Goal: Task Accomplishment & Management: Manage account settings

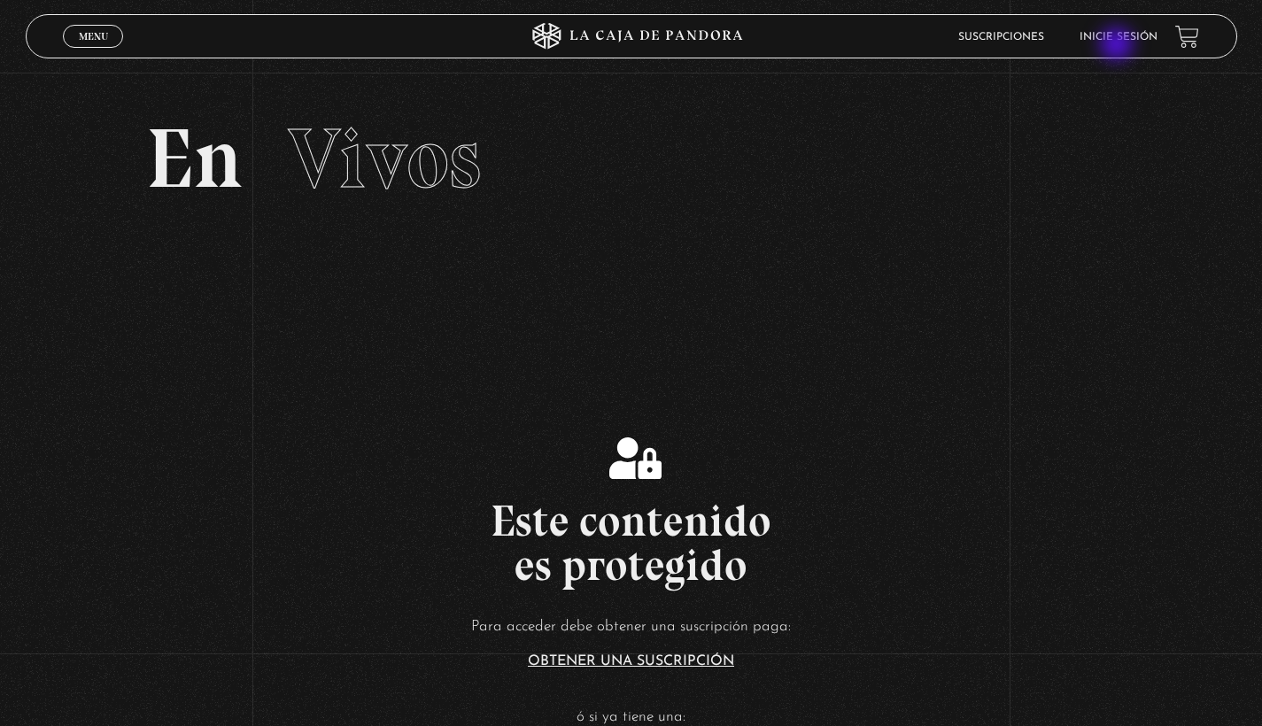
click at [1119, 46] on li "Inicie sesión" at bounding box center [1119, 36] width 78 height 27
click at [1116, 40] on link "Inicie sesión" at bounding box center [1119, 37] width 78 height 11
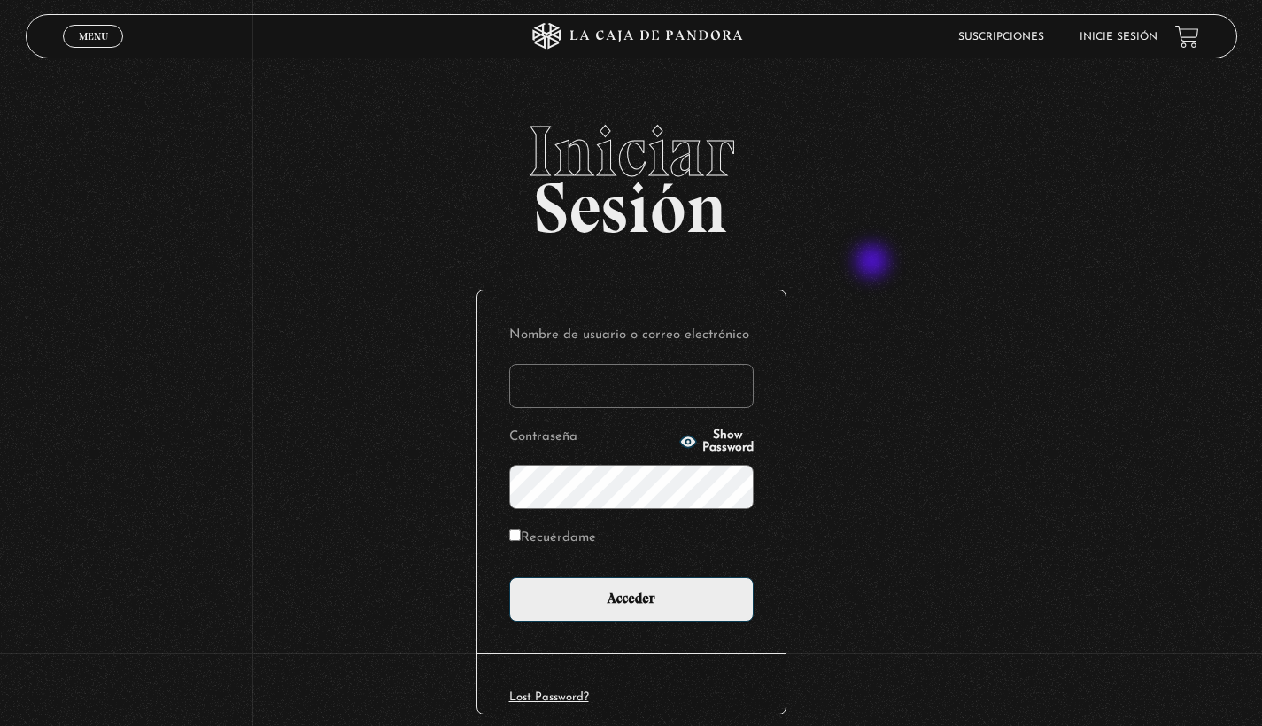
type input "elenamenjivar89@gmail.com"
click at [638, 598] on input "Acceder" at bounding box center [631, 600] width 244 height 44
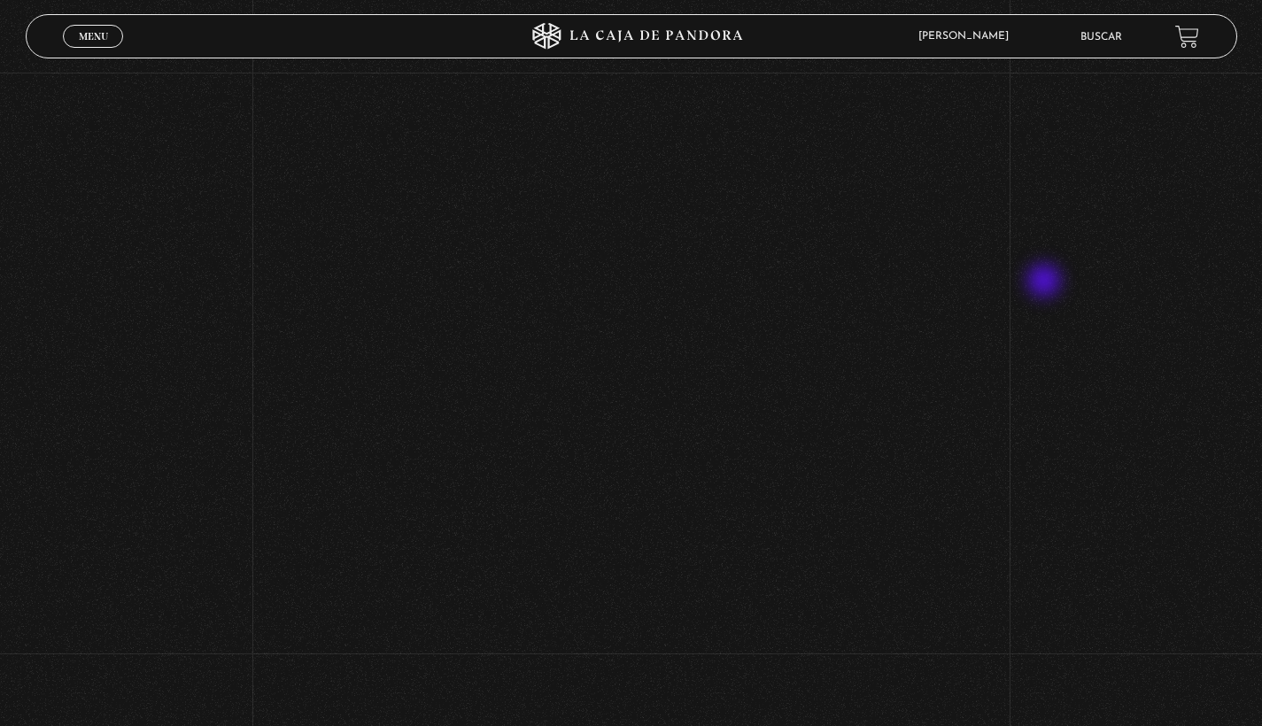
scroll to position [366, 0]
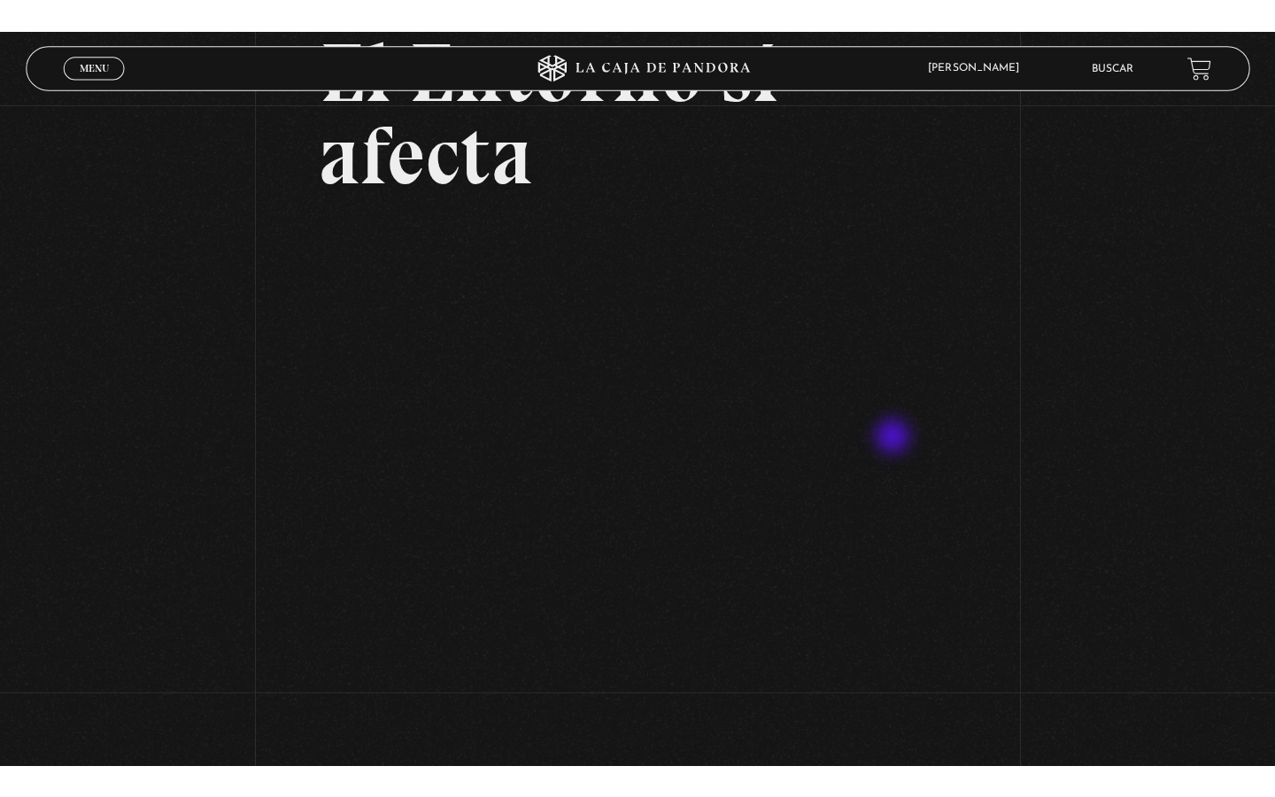
scroll to position [181, 0]
